Goal: Find specific fact: Find specific fact

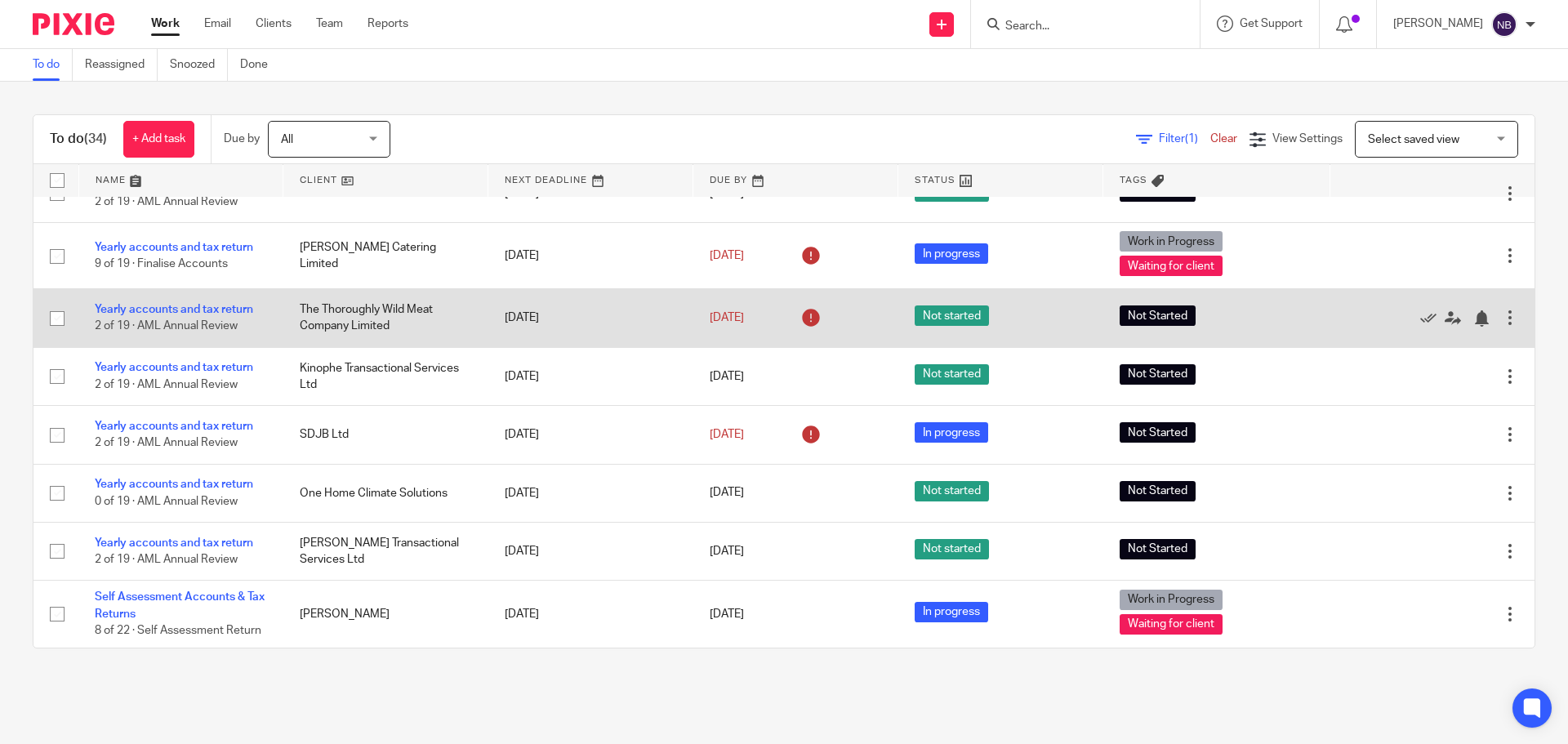
scroll to position [1460, 0]
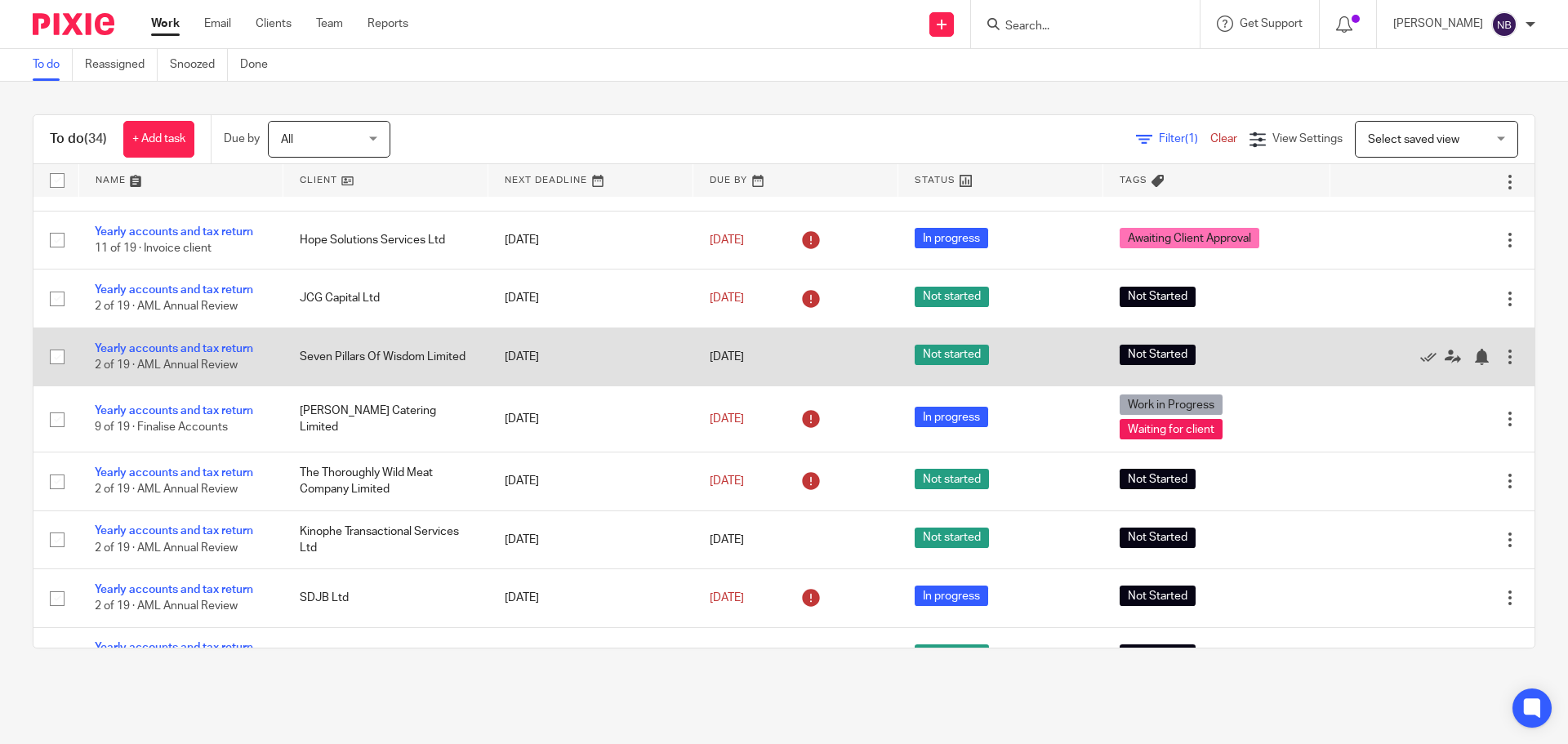
click at [210, 341] on td "Yearly accounts and tax return 2 of 19 · AML Annual Review" at bounding box center [181, 356] width 205 height 58
click at [214, 350] on link "Yearly accounts and tax return" at bounding box center [174, 349] width 158 height 12
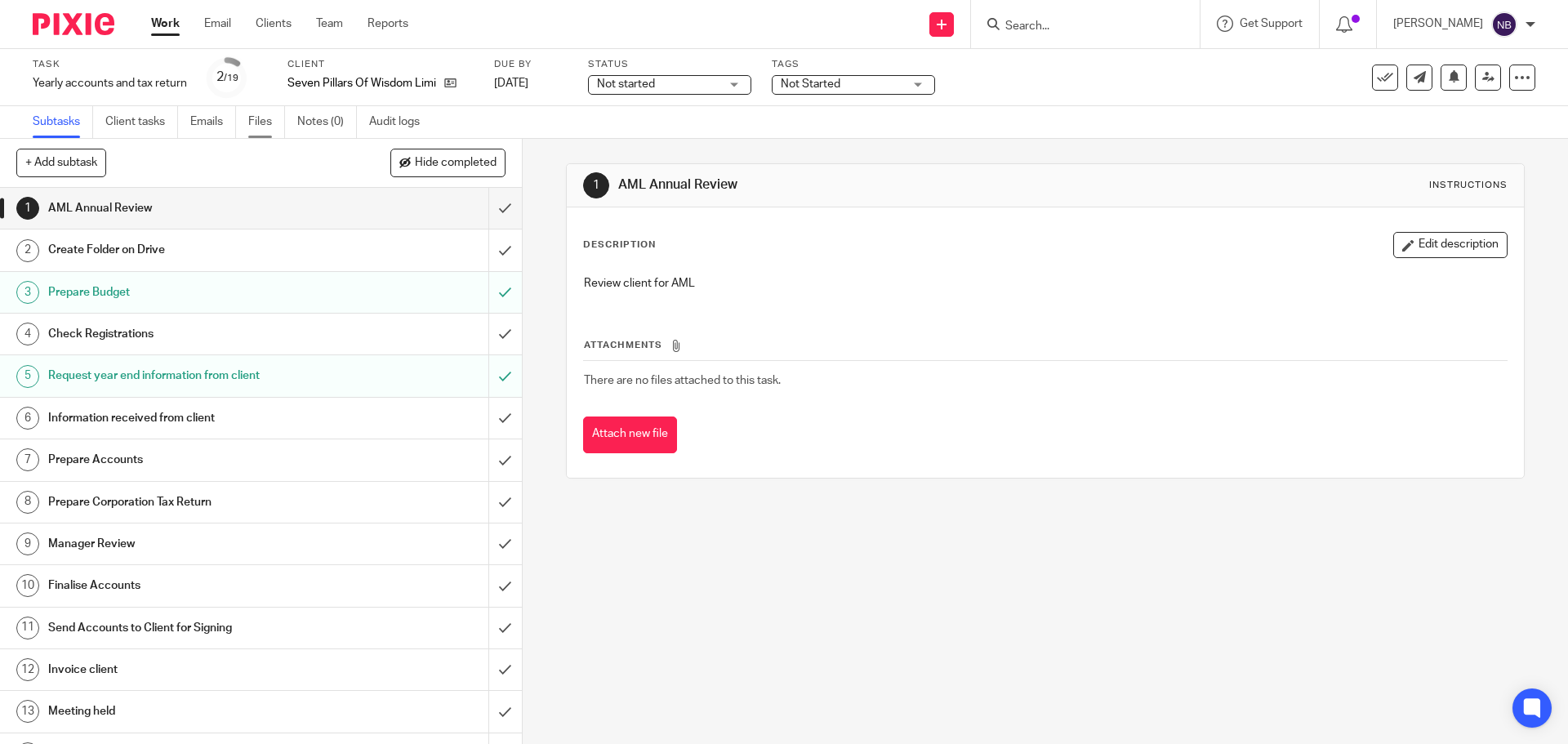
click at [257, 127] on link "Files" at bounding box center [267, 122] width 36 height 32
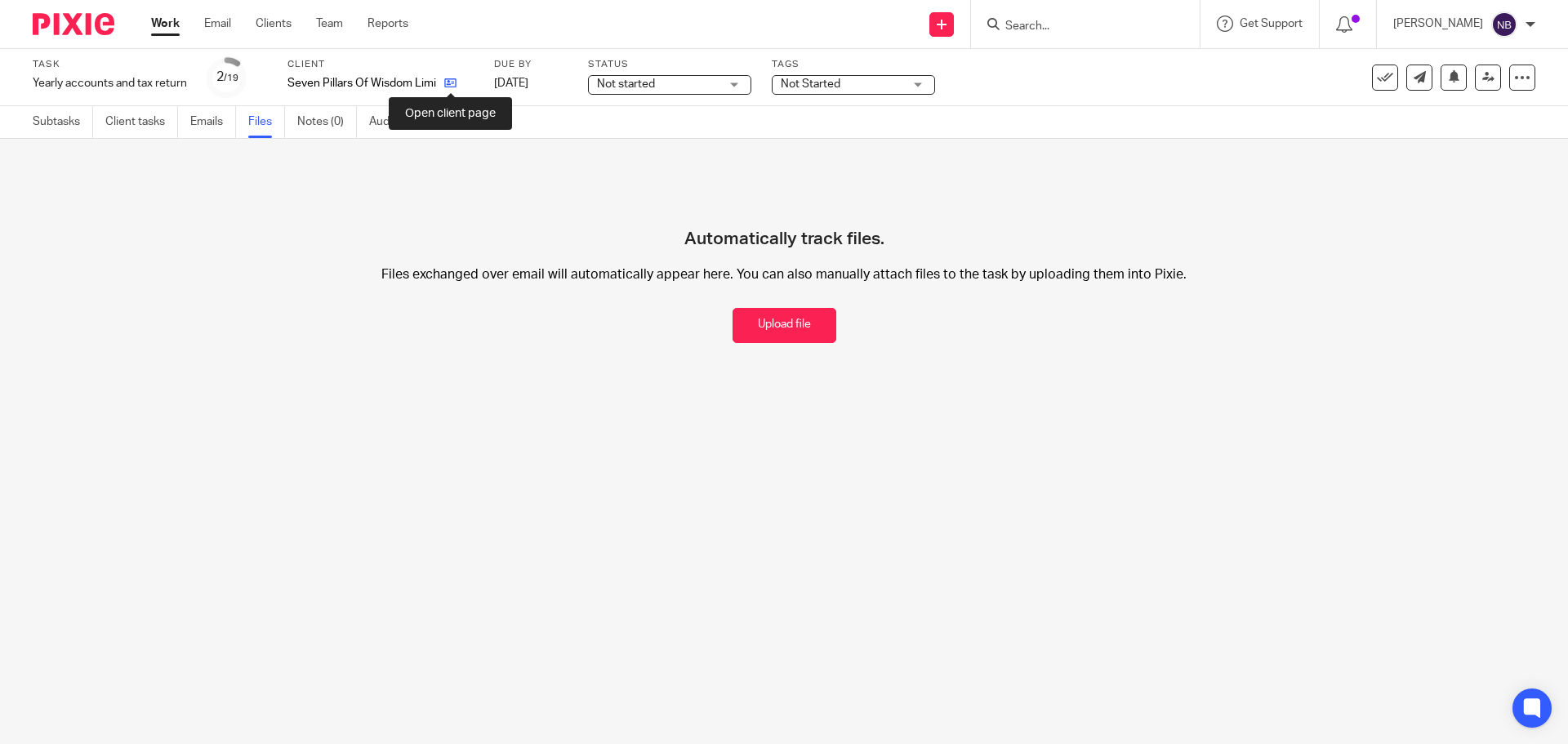
click at [449, 82] on icon at bounding box center [450, 83] width 12 height 12
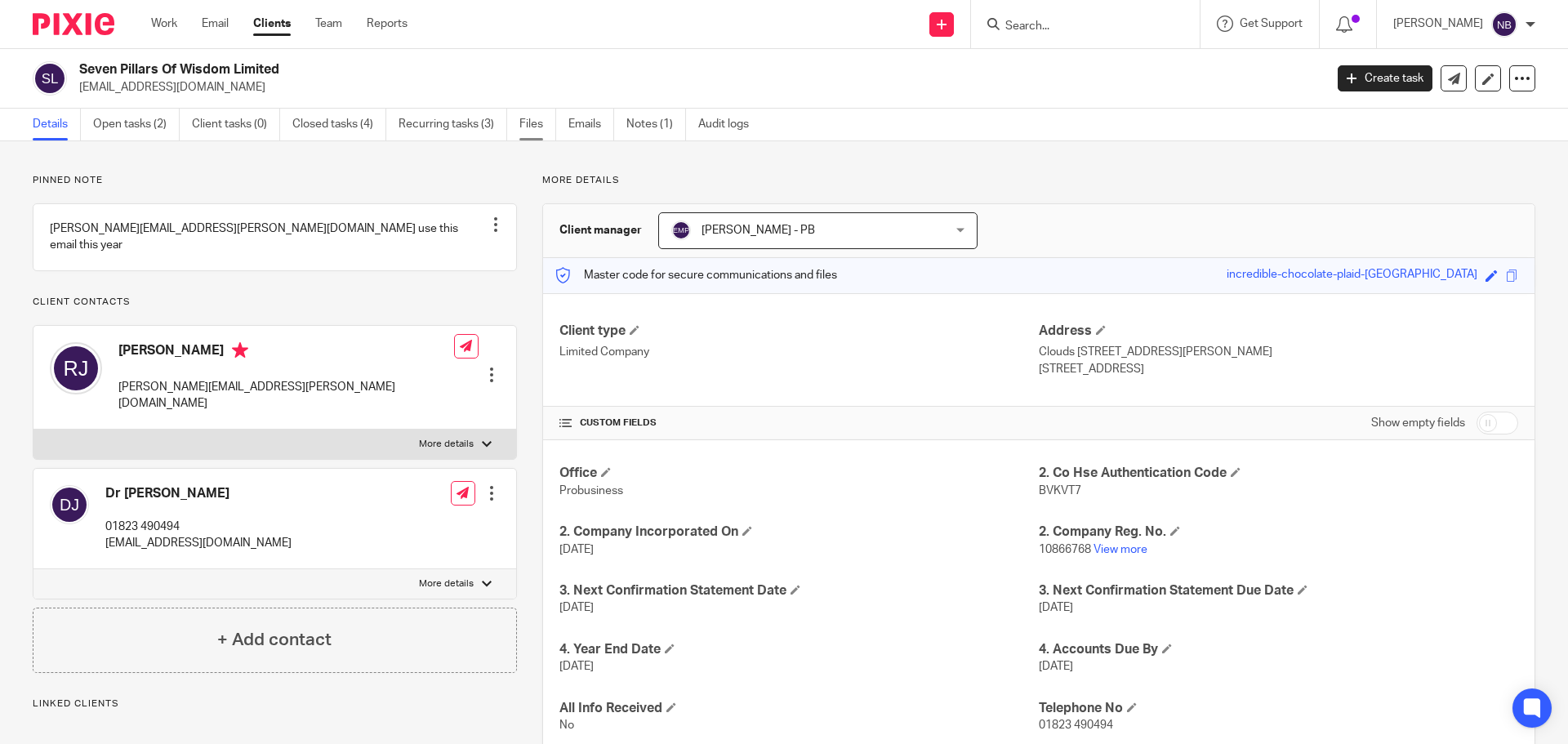
click at [528, 118] on link "Files" at bounding box center [537, 124] width 36 height 32
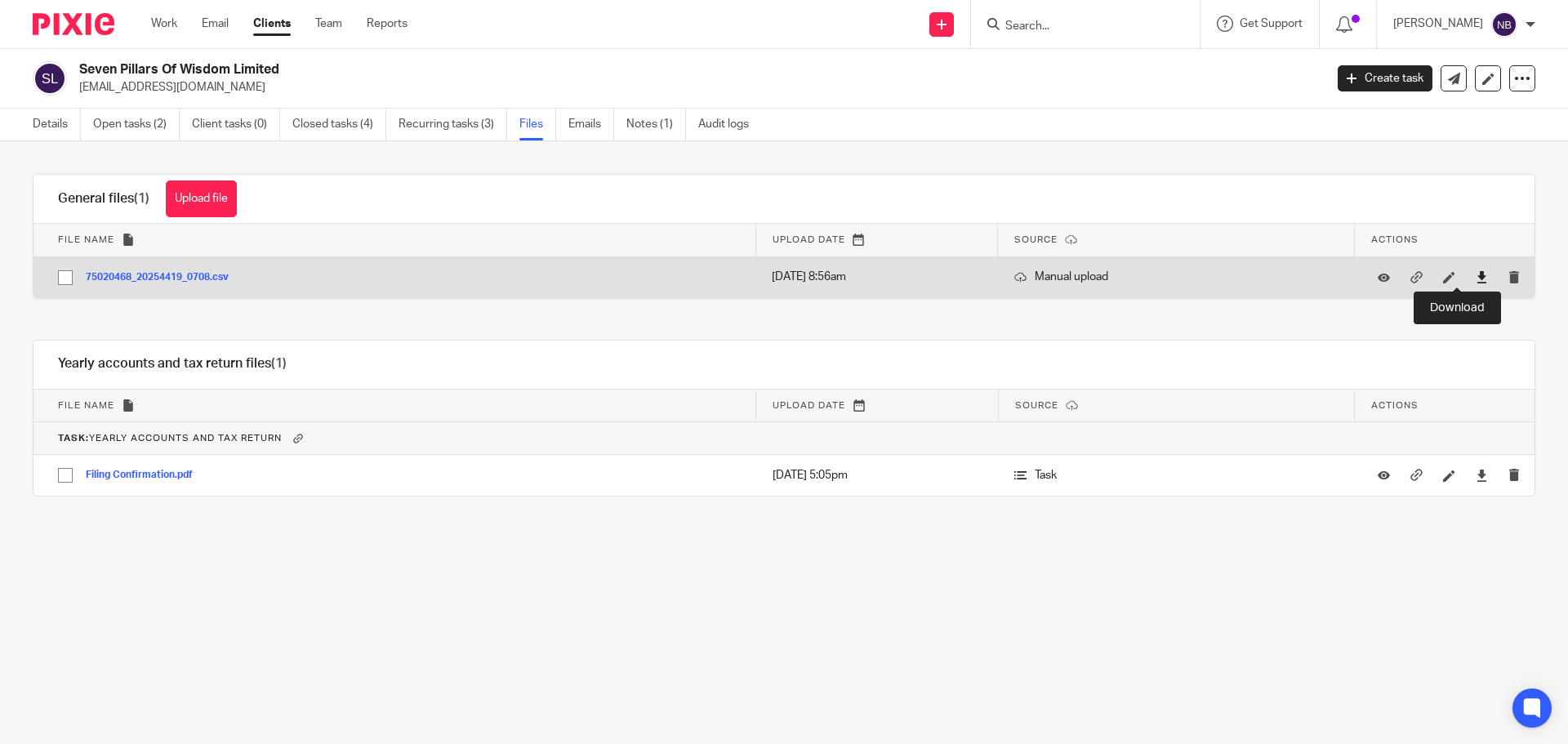
click at [1476, 281] on icon at bounding box center [1482, 277] width 12 height 12
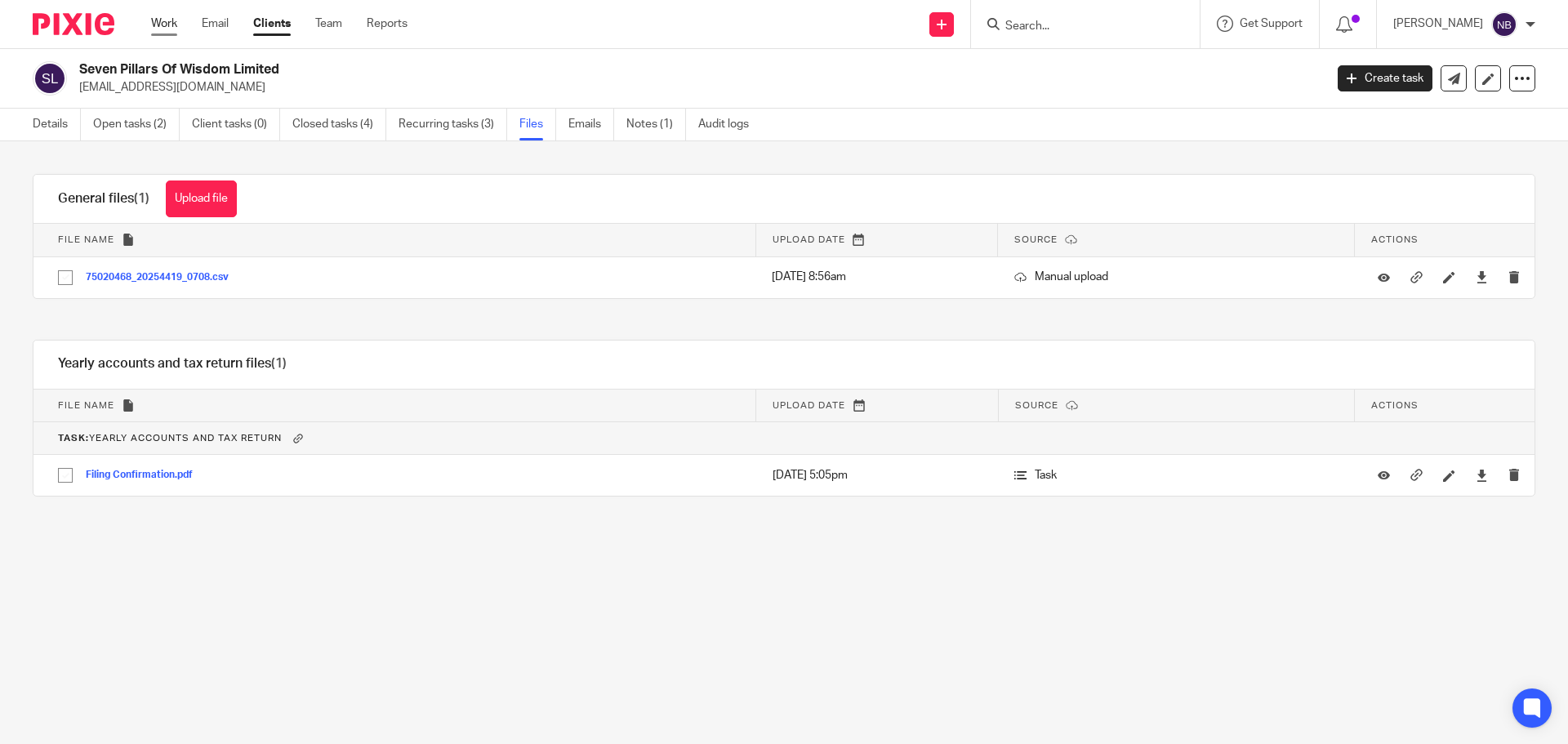
click at [174, 30] on link "Work" at bounding box center [163, 23] width 26 height 16
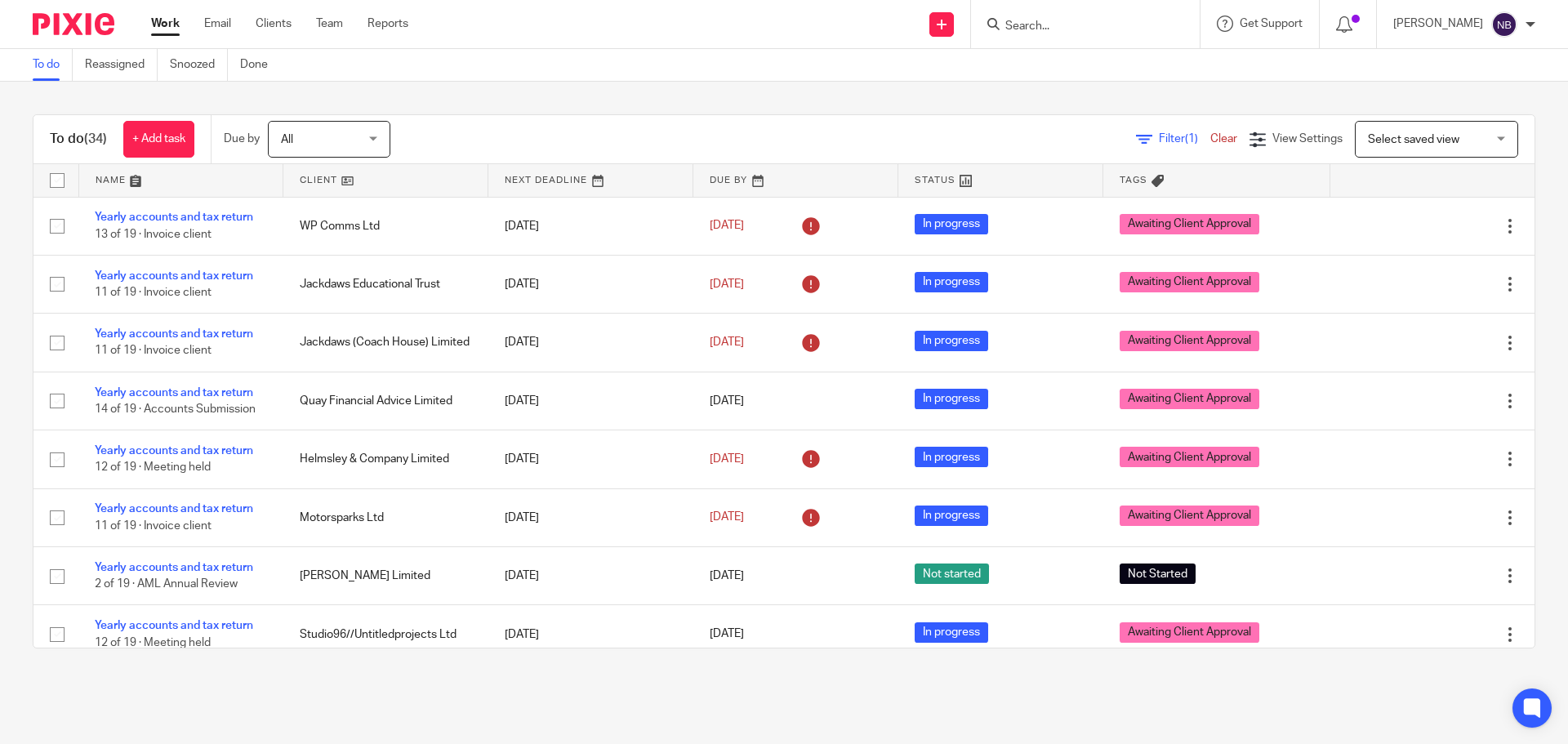
scroll to position [326, 0]
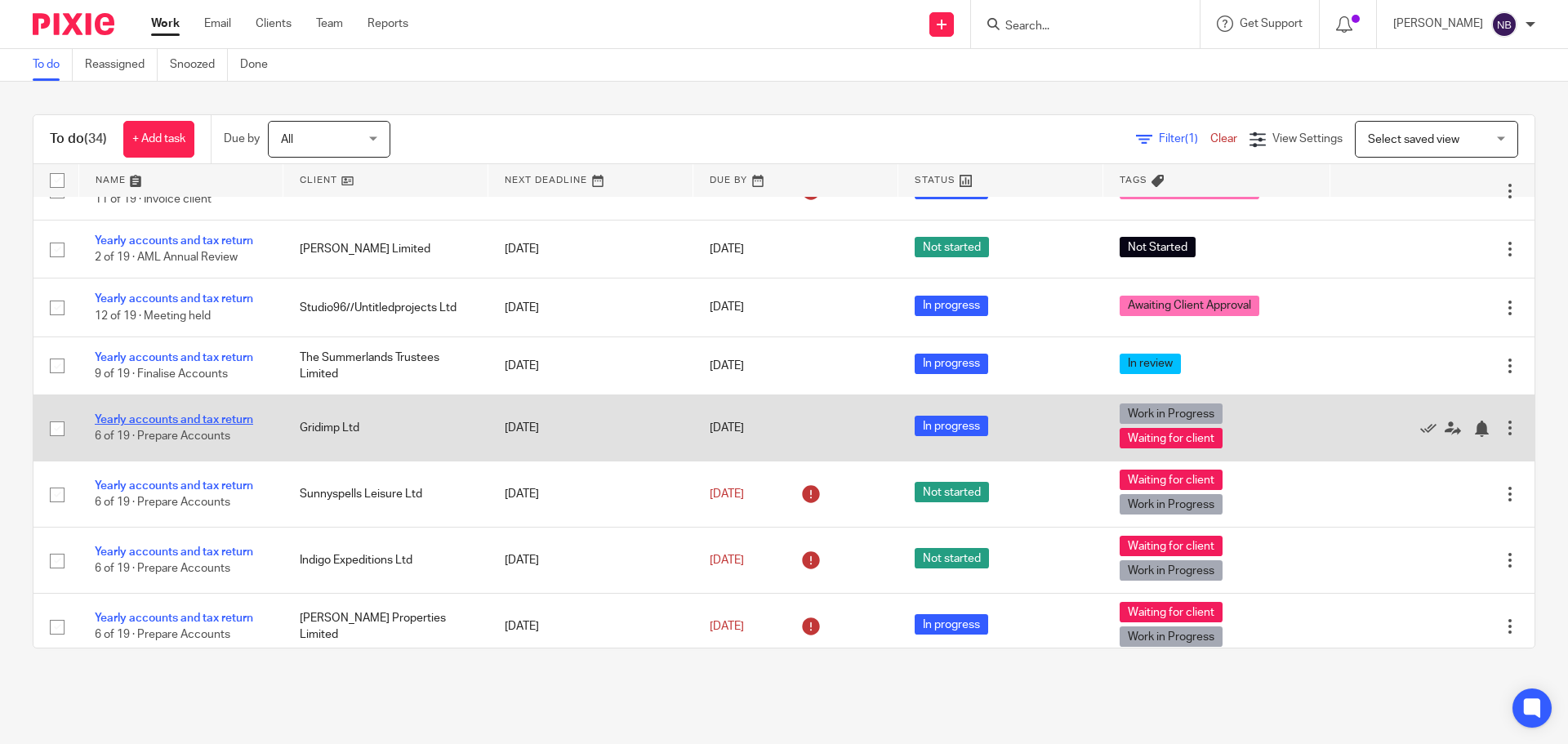
click at [237, 418] on link "Yearly accounts and tax return" at bounding box center [174, 420] width 158 height 12
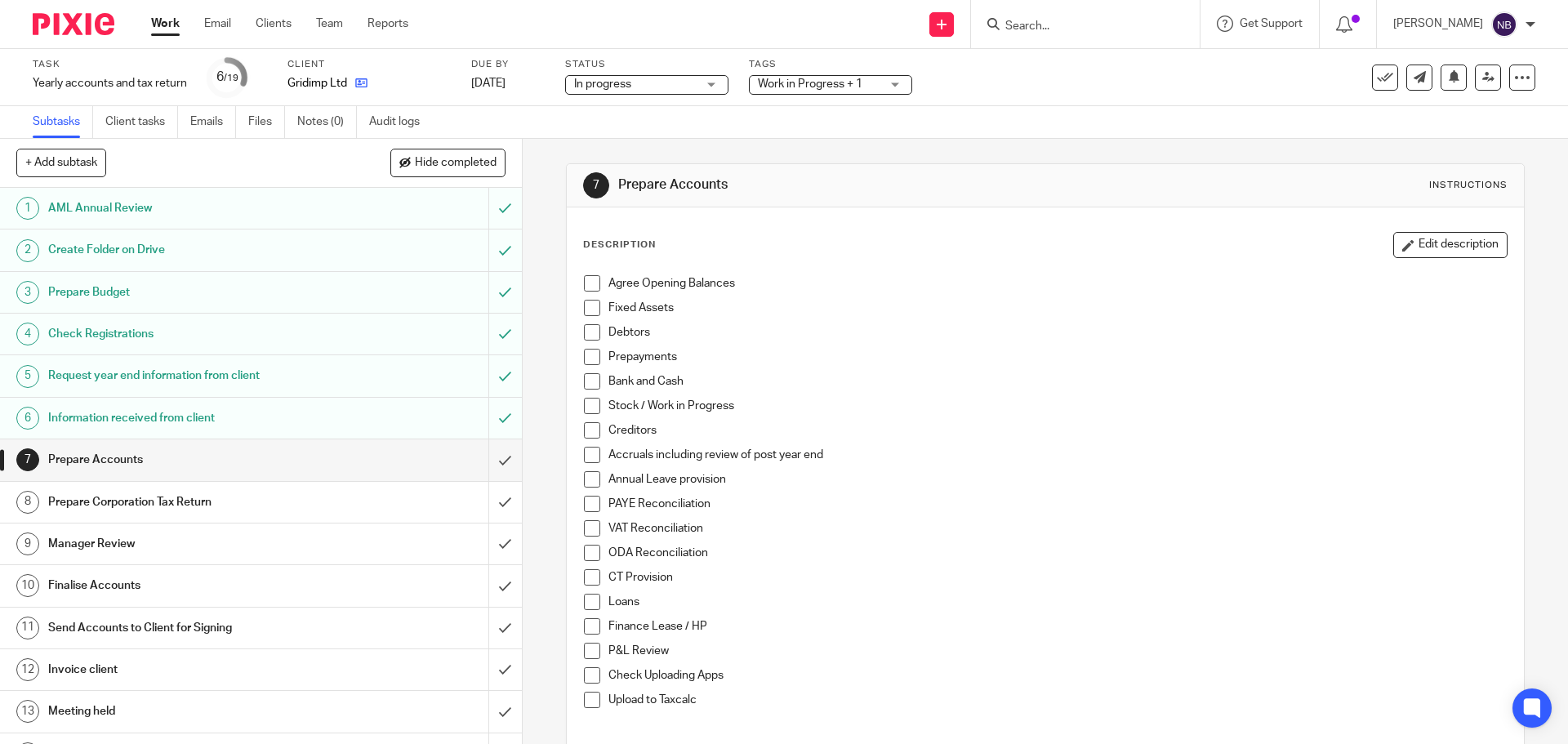
click at [366, 85] on icon at bounding box center [361, 83] width 12 height 12
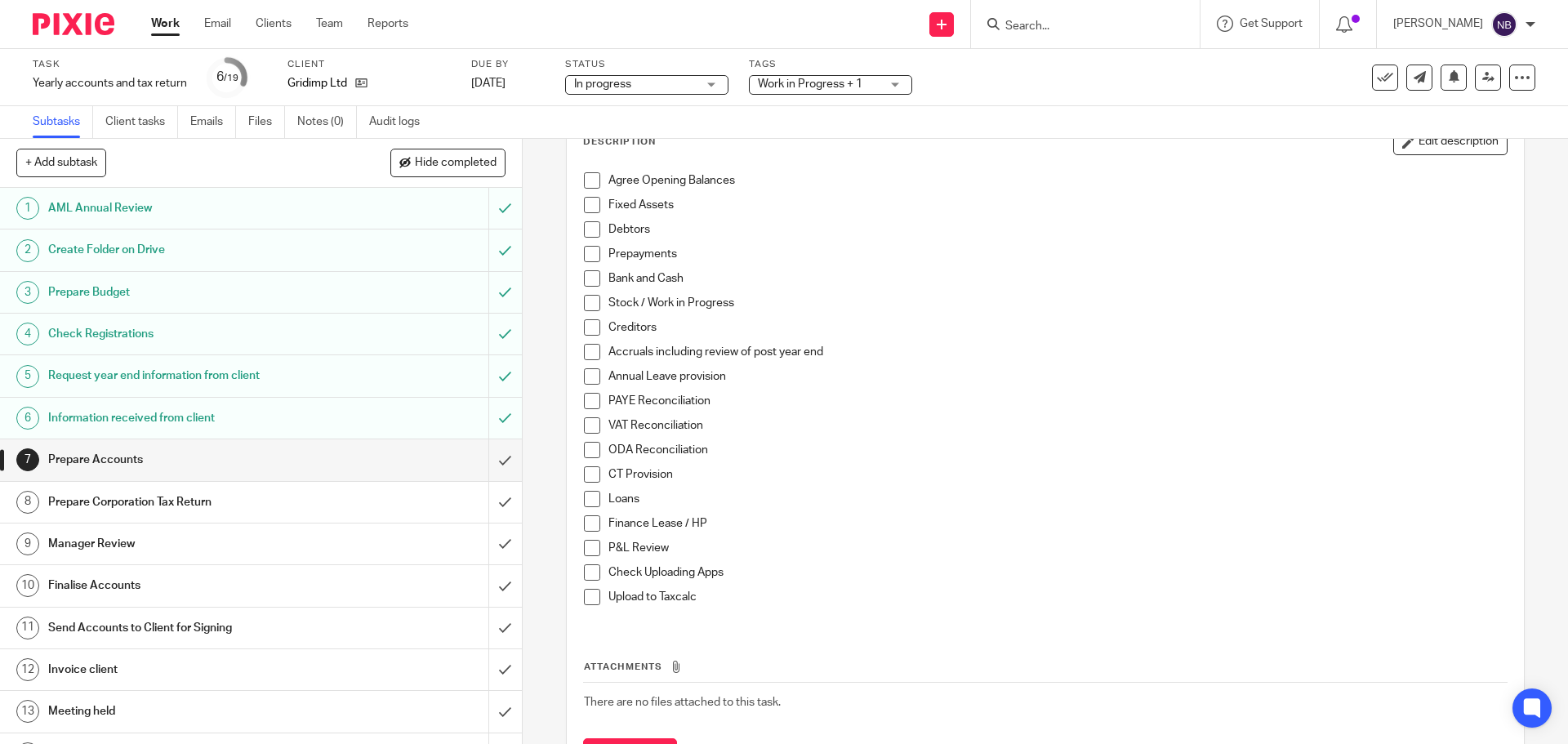
scroll to position [184, 0]
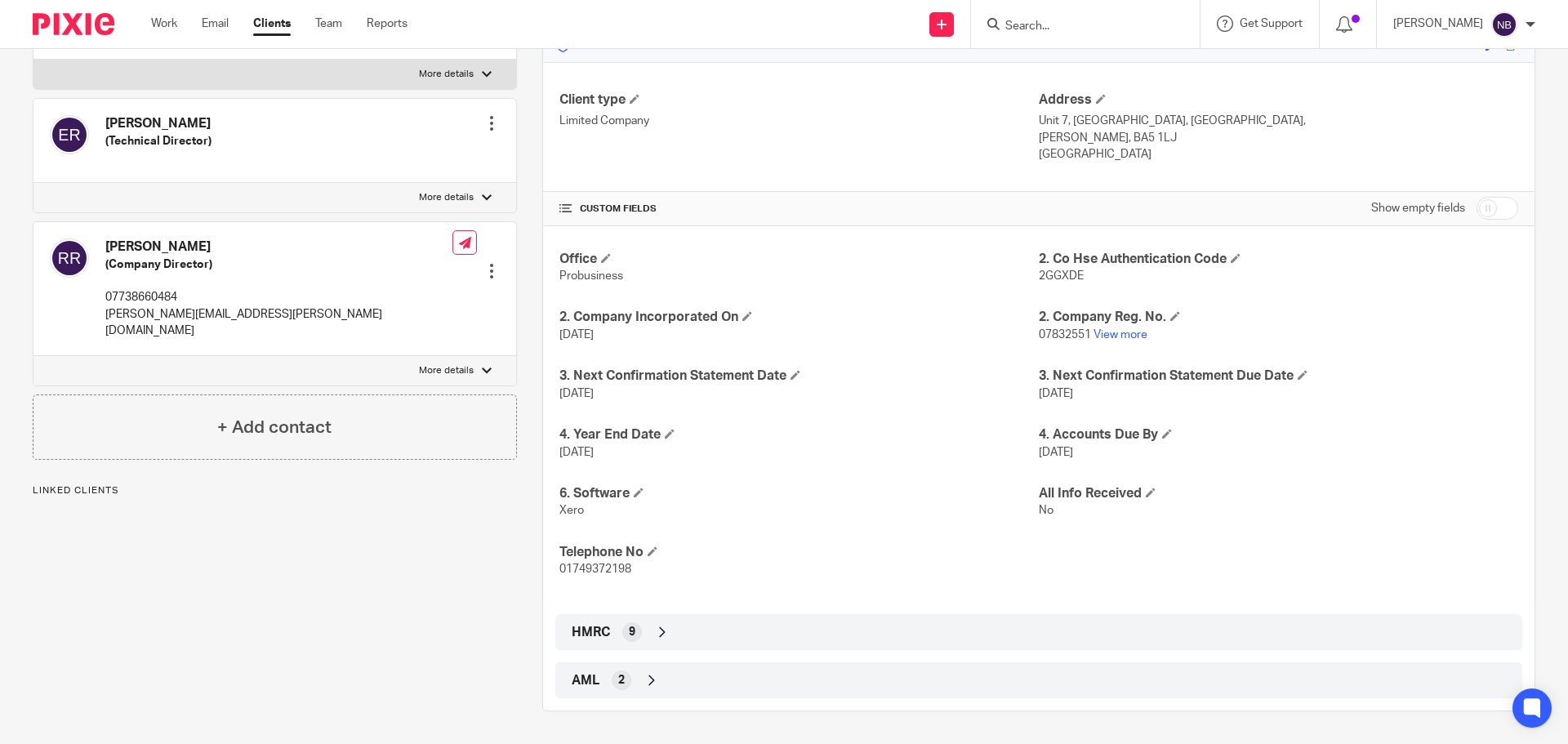
click at [613, 634] on div "HMRC 9" at bounding box center [1039, 632] width 942 height 28
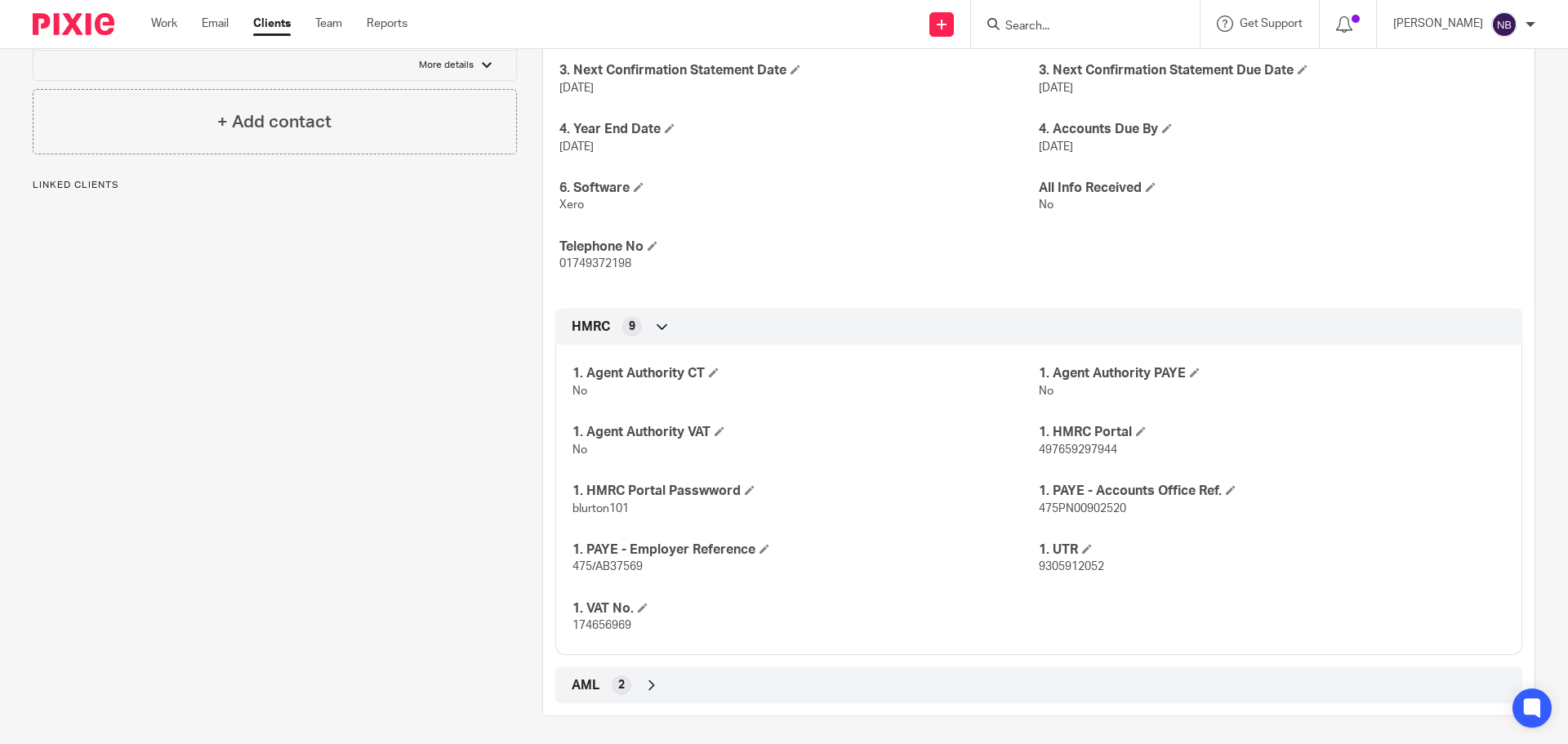
scroll to position [541, 0]
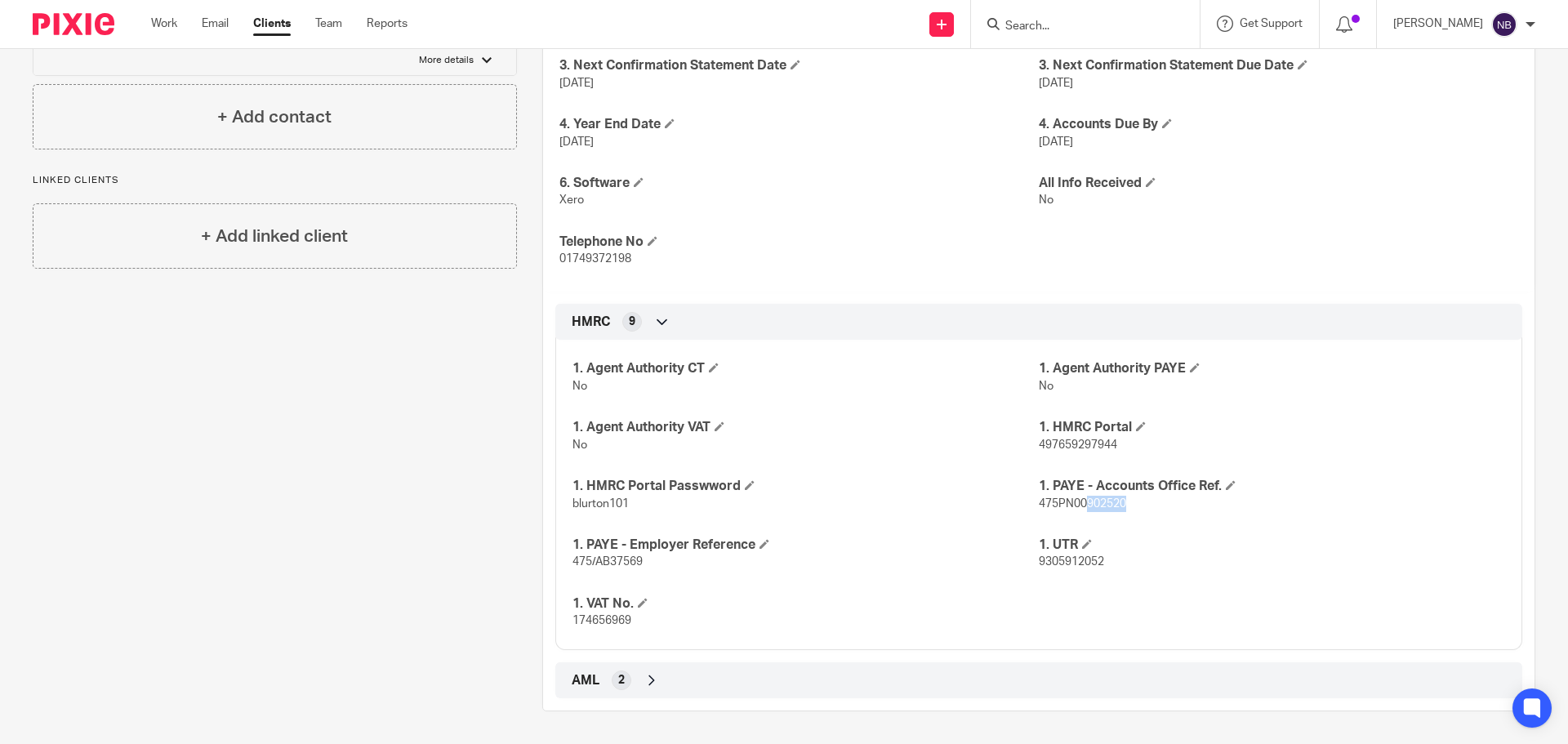
drag, startPoint x: 1137, startPoint y: 505, endPoint x: 1080, endPoint y: 508, distance: 57.1
click at [1079, 508] on p "475PN00902520" at bounding box center [1272, 504] width 466 height 16
drag, startPoint x: 1092, startPoint y: 447, endPoint x: 1118, endPoint y: 447, distance: 26.0
click at [1092, 447] on span "497659297944" at bounding box center [1079, 445] width 79 height 12
drag, startPoint x: 1091, startPoint y: 447, endPoint x: 1033, endPoint y: 454, distance: 58.4
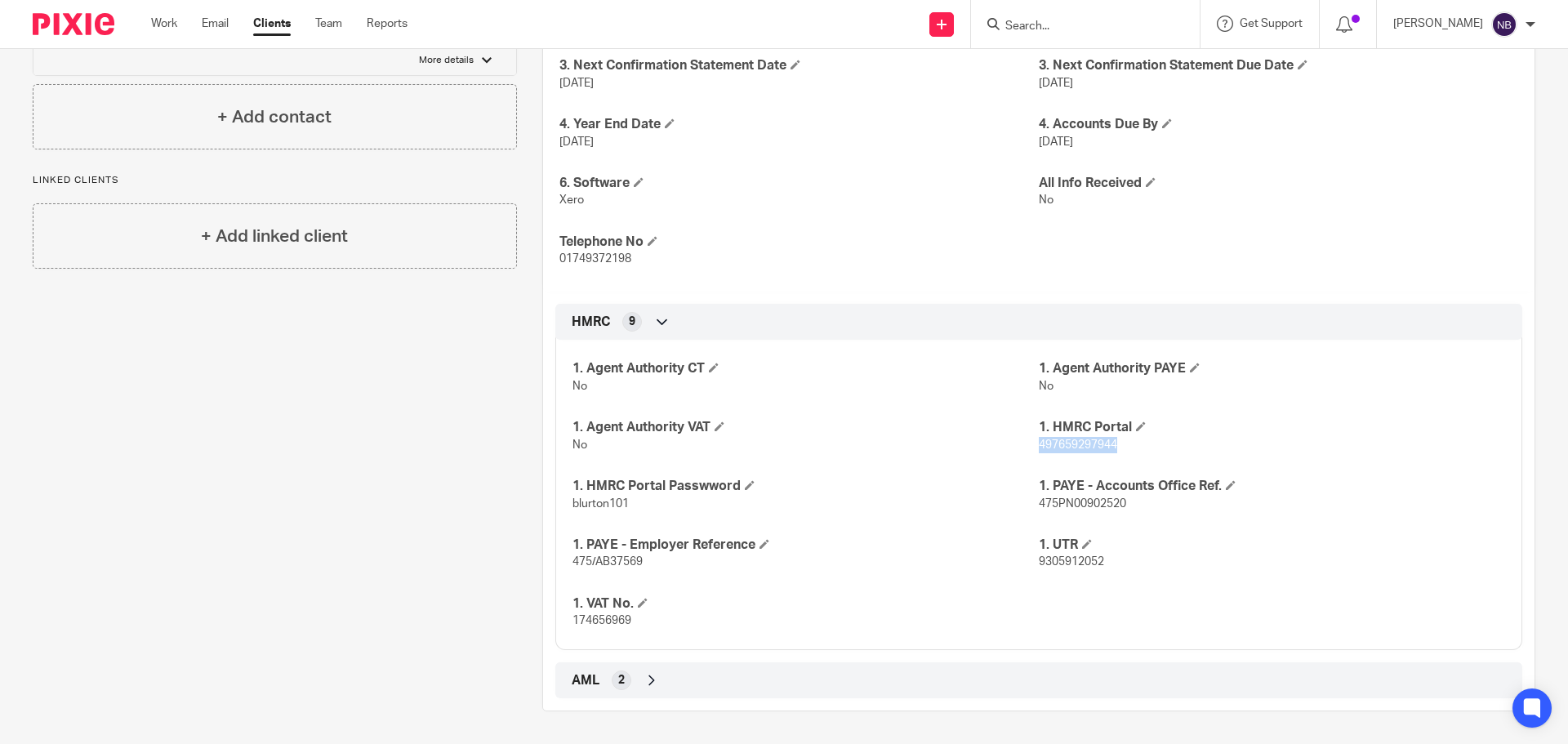
click at [1033, 454] on div "1. Agent Authority CT No 1. Agent Authority PAYE No 1. Agent Authority VAT No 1…" at bounding box center [1039, 489] width 967 height 323
copy span "497659297944"
click at [644, 492] on h4 "1. HMRC Portal Passwword" at bounding box center [806, 487] width 466 height 17
drag, startPoint x: 632, startPoint y: 506, endPoint x: 571, endPoint y: 506, distance: 61.0
click at [573, 506] on p "blurton101" at bounding box center [806, 504] width 466 height 16
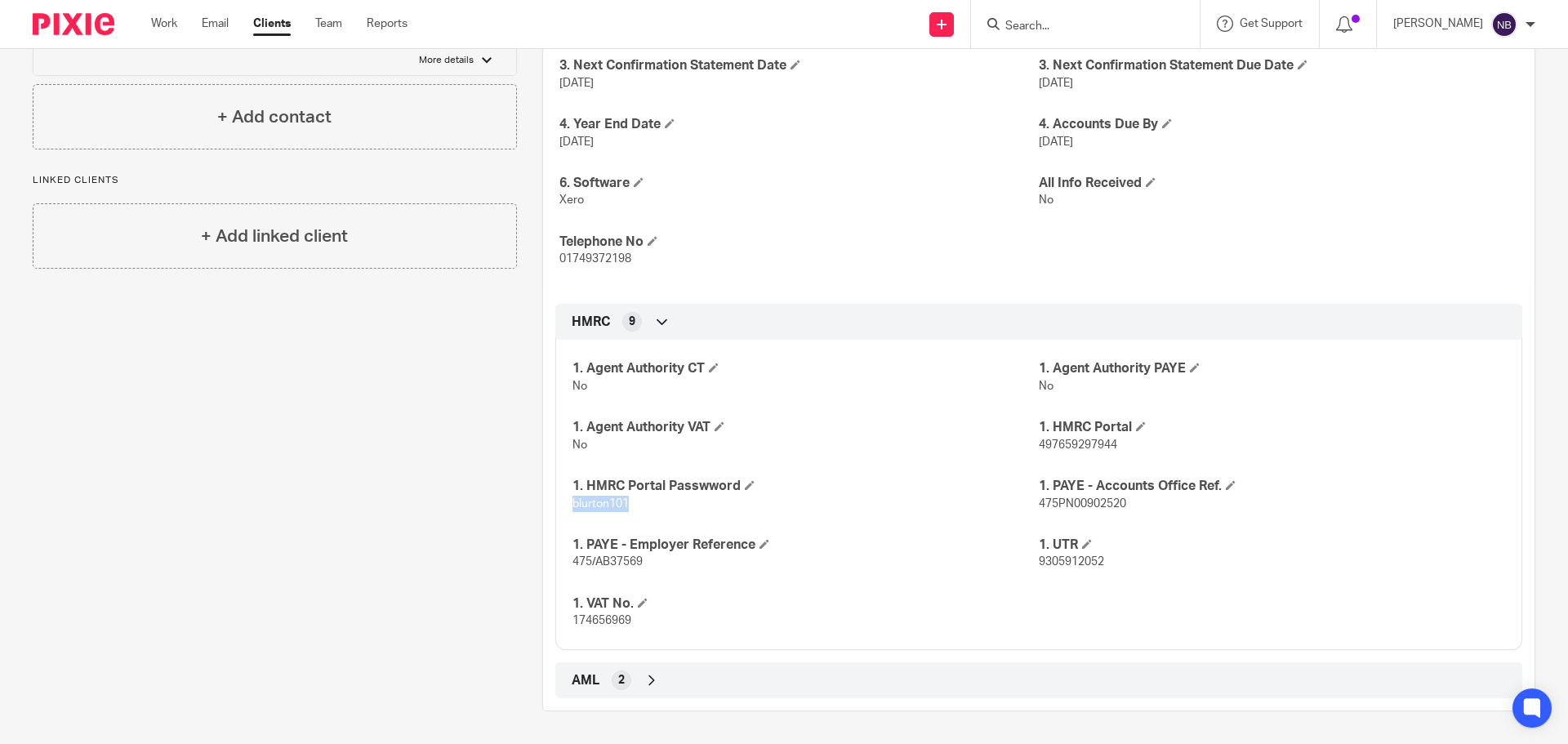
copy span "blurton101"
drag, startPoint x: 955, startPoint y: 498, endPoint x: 1095, endPoint y: 468, distance: 143.2
click at [955, 497] on p "blurton101" at bounding box center [806, 504] width 466 height 16
drag, startPoint x: 1120, startPoint y: 447, endPoint x: 1033, endPoint y: 452, distance: 87.1
click at [1039, 452] on p "497659297944" at bounding box center [1272, 444] width 466 height 16
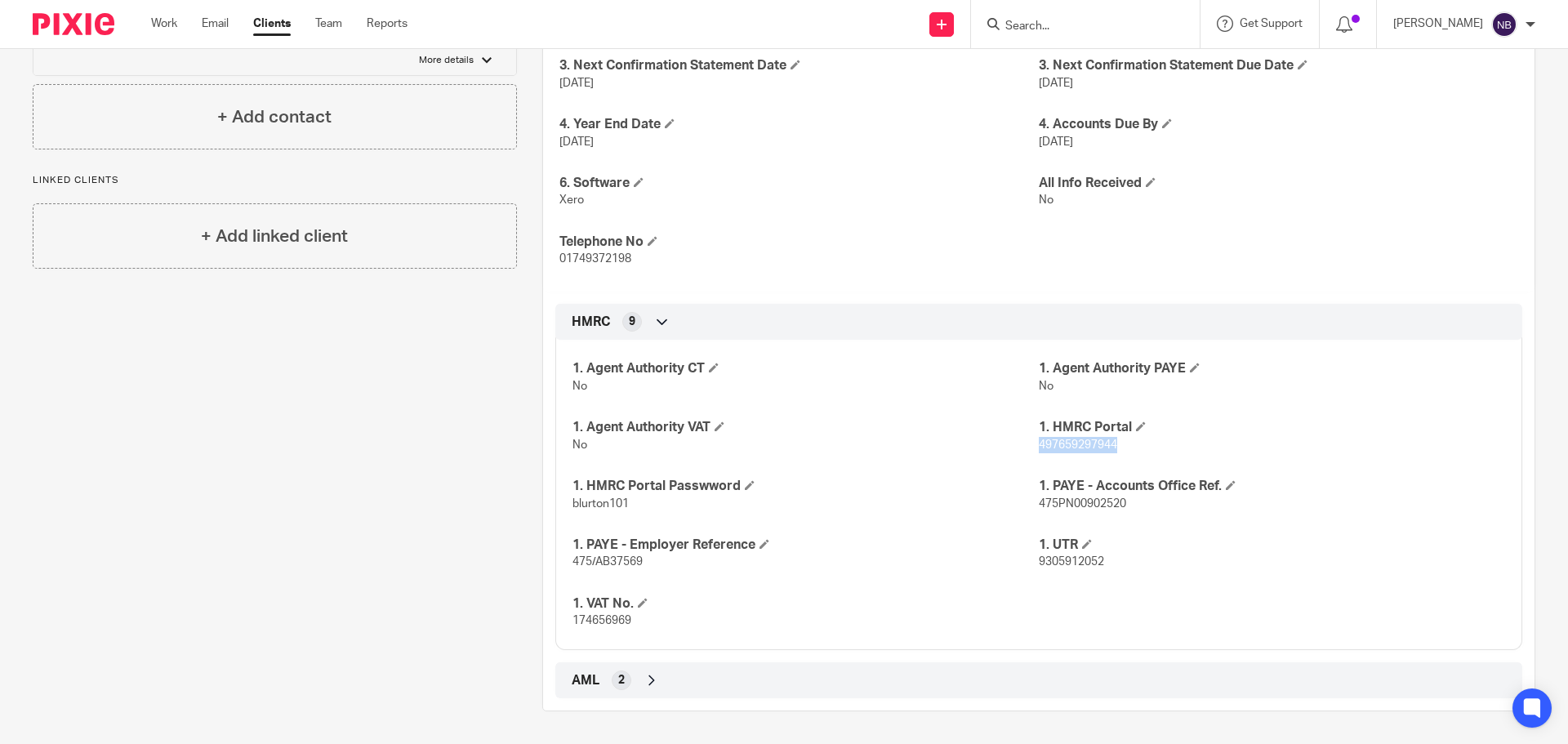
copy span "497659297944"
click at [725, 513] on div "1. Agent Authority CT No 1. Agent Authority PAYE No 1. Agent Authority VAT No 1…" at bounding box center [1039, 489] width 967 height 323
drag, startPoint x: 621, startPoint y: 503, endPoint x: 571, endPoint y: 505, distance: 50.0
click at [573, 505] on span "blurton101" at bounding box center [601, 504] width 57 height 12
copy span "blurton101"
